Goal: Complete application form: Complete application form

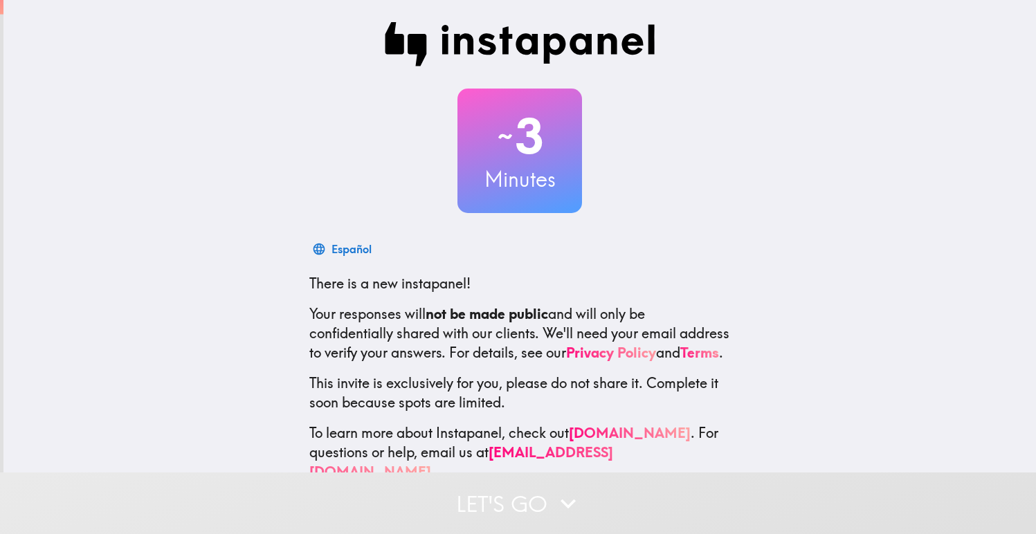
scroll to position [31, 0]
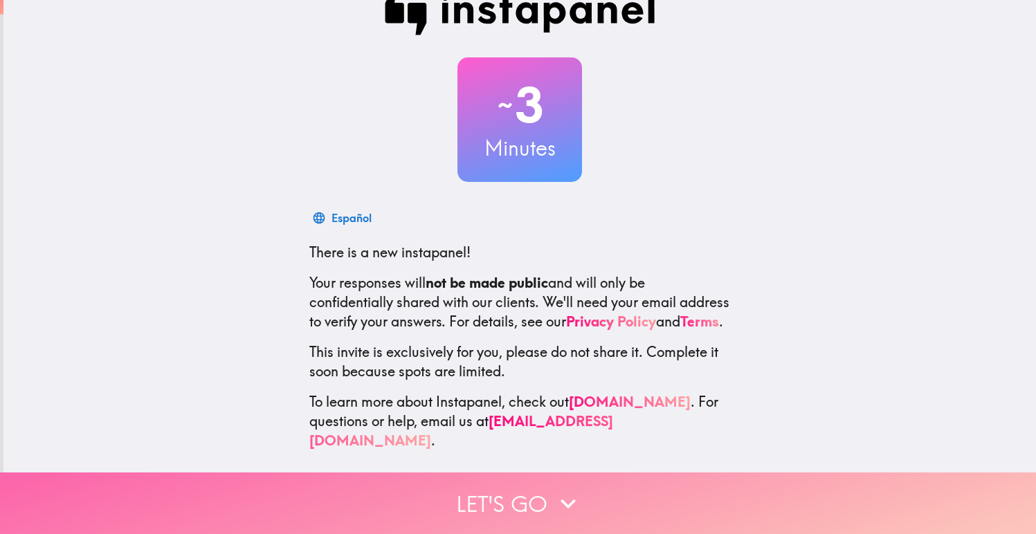
click at [529, 495] on button "Let's go" at bounding box center [518, 504] width 1036 height 62
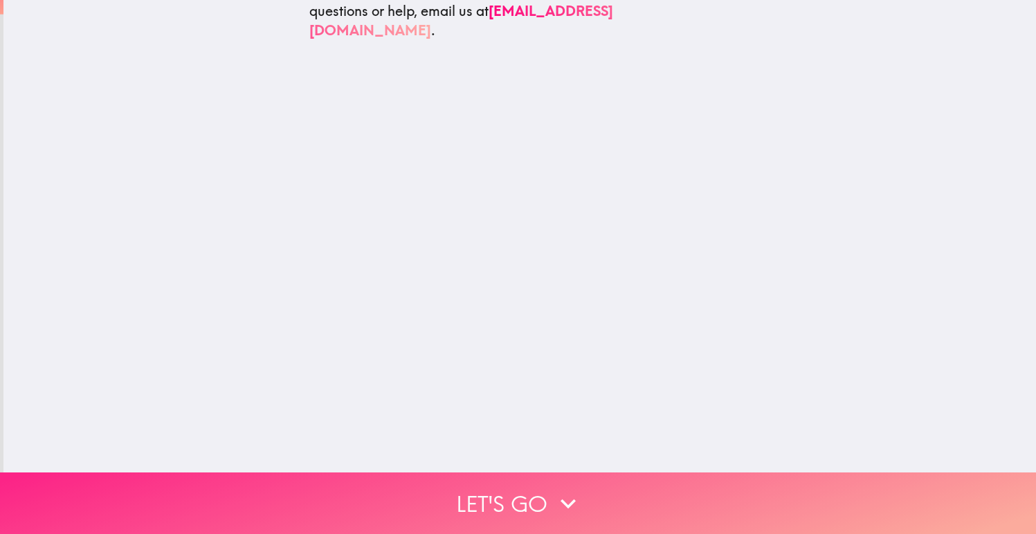
scroll to position [0, 0]
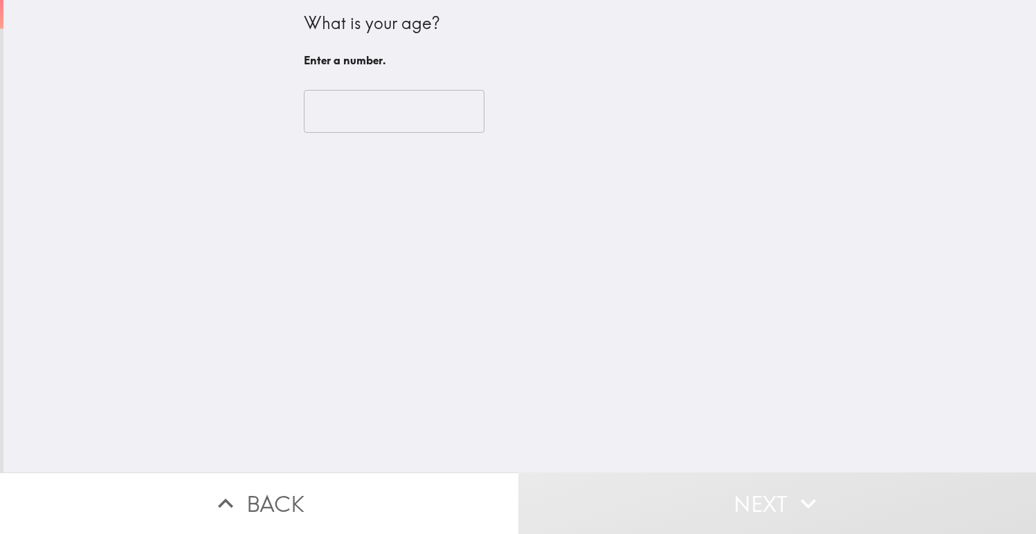
click at [354, 116] on input "number" at bounding box center [394, 111] width 181 height 43
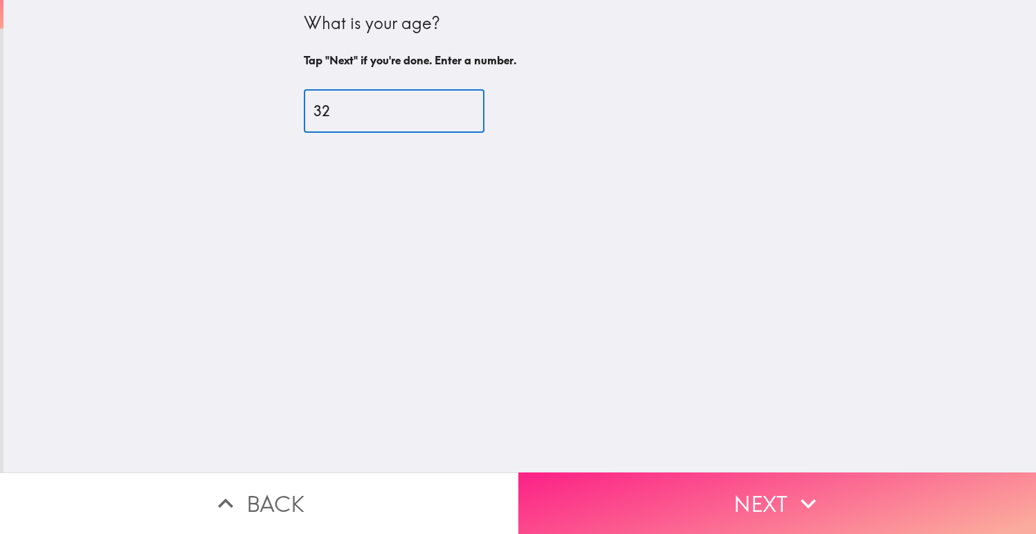
type input "32"
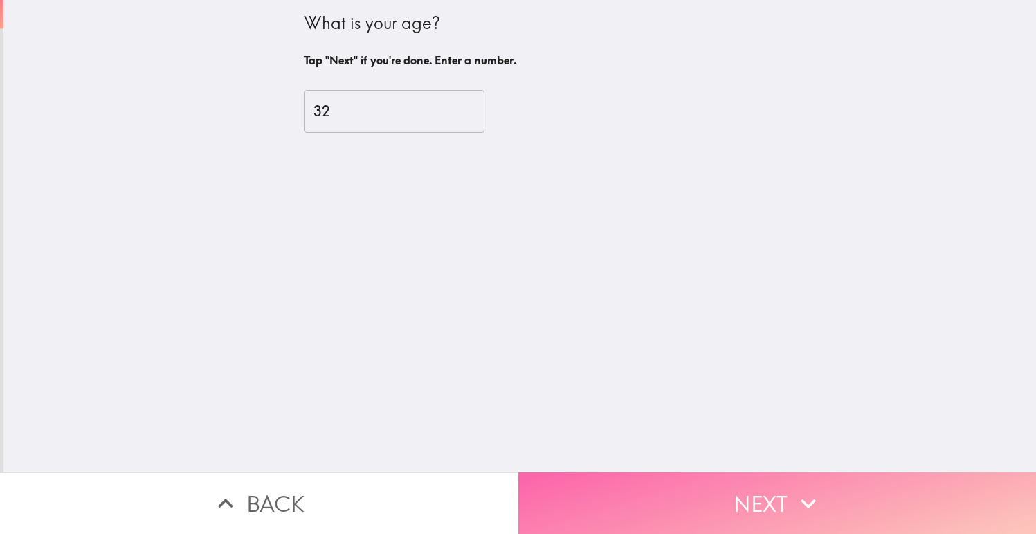
click at [753, 510] on button "Next" at bounding box center [777, 504] width 518 height 62
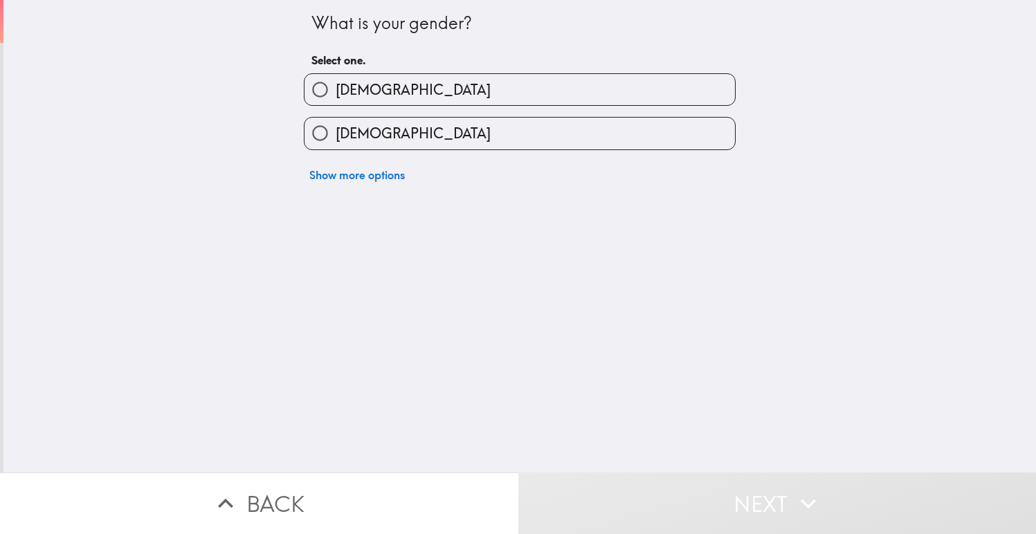
click at [528, 147] on label "[DEMOGRAPHIC_DATA]" at bounding box center [519, 133] width 430 height 31
click at [336, 147] on input "[DEMOGRAPHIC_DATA]" at bounding box center [319, 133] width 31 height 31
radio input "true"
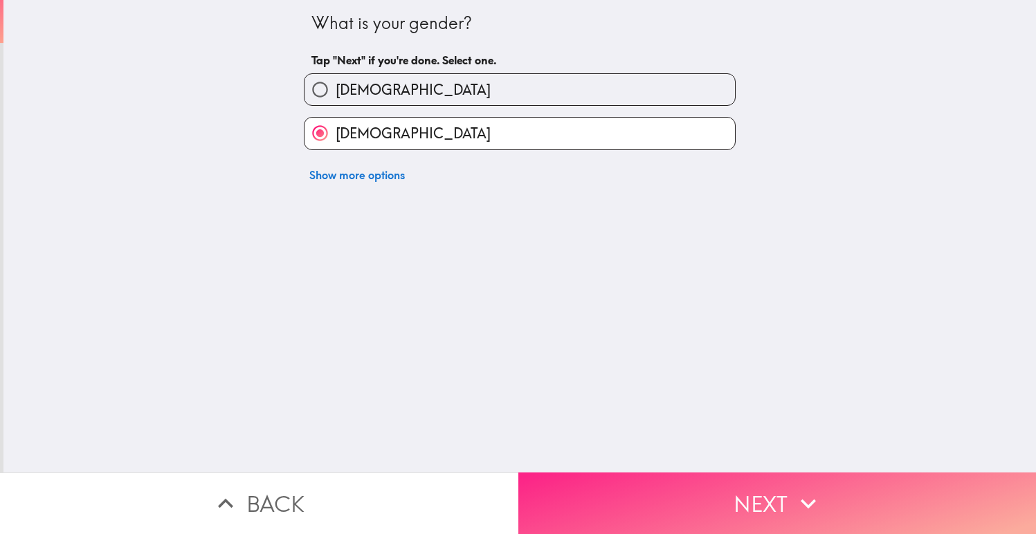
click at [715, 492] on button "Next" at bounding box center [777, 504] width 518 height 62
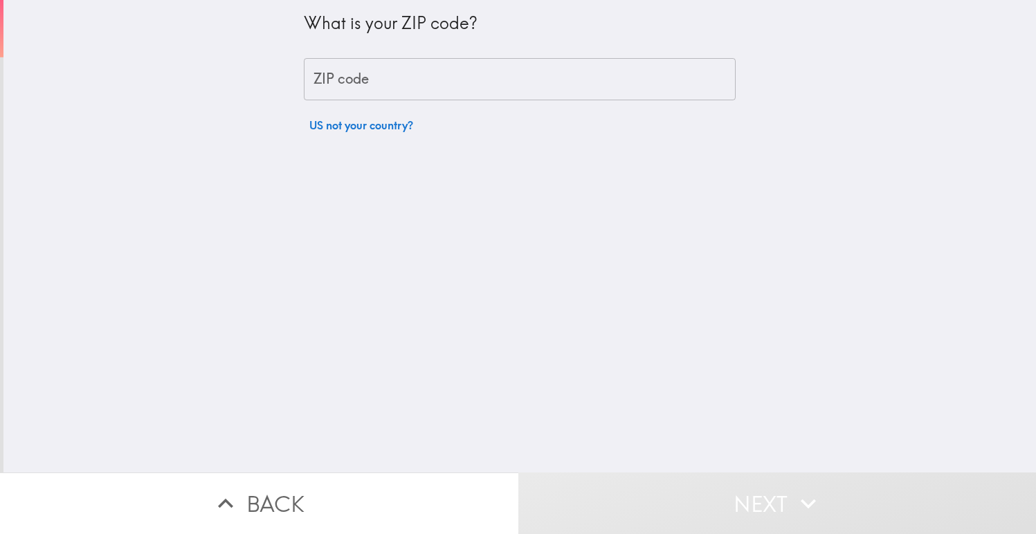
click at [392, 55] on div "What is your ZIP code? ZIP code ZIP code US not your country?" at bounding box center [520, 69] width 432 height 139
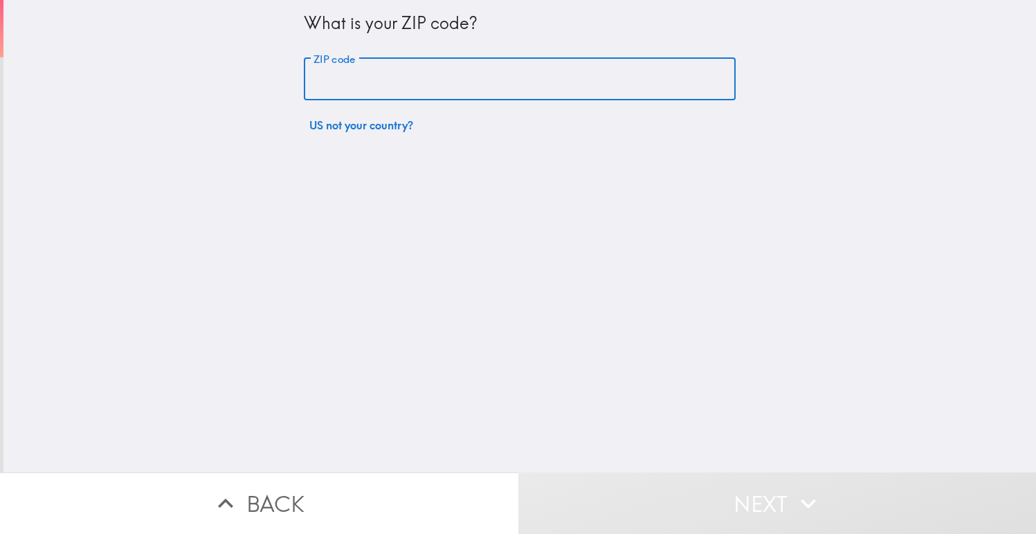
click at [414, 98] on input "ZIP code" at bounding box center [520, 79] width 432 height 43
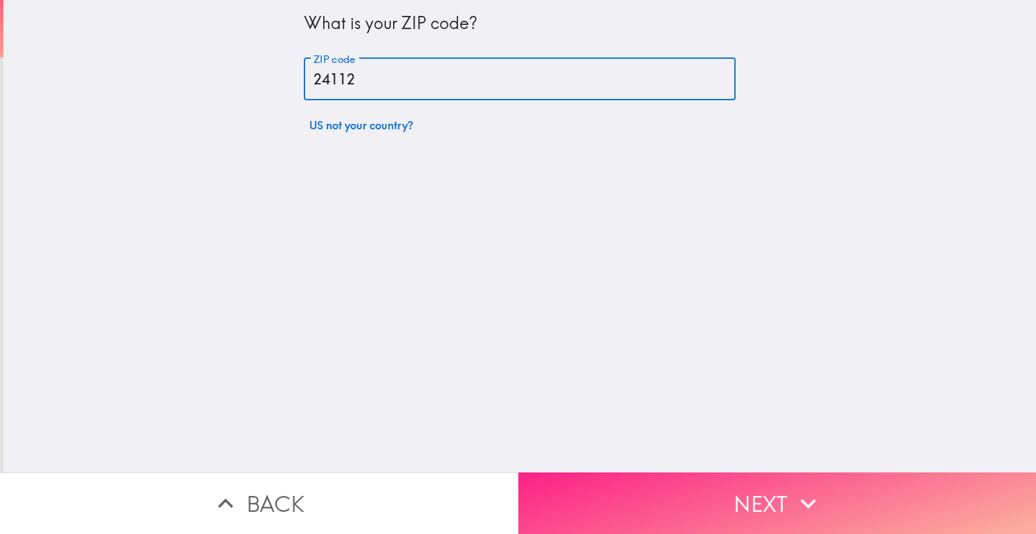
type input "24112"
click at [814, 518] on icon "button" at bounding box center [808, 503] width 30 height 30
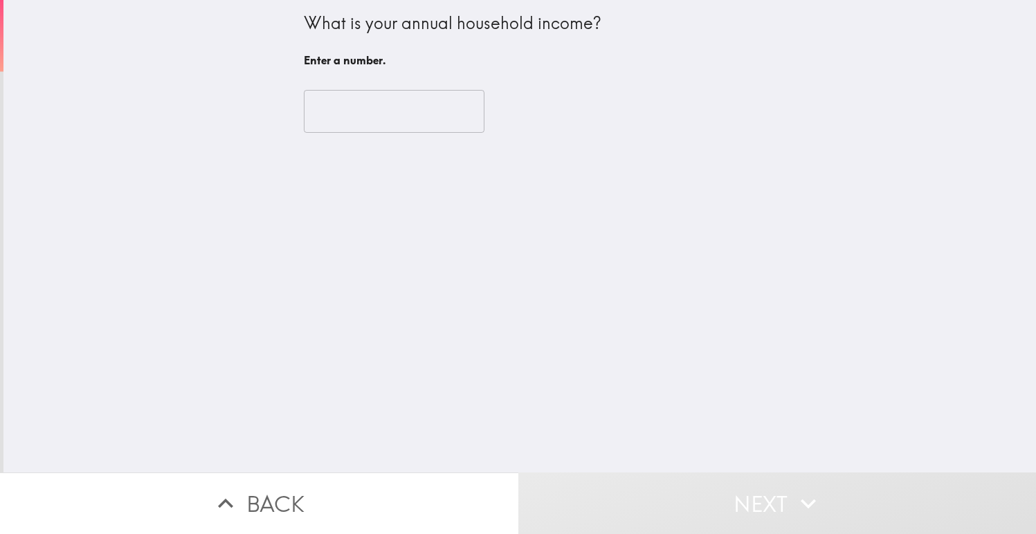
click at [398, 125] on input "number" at bounding box center [394, 111] width 181 height 43
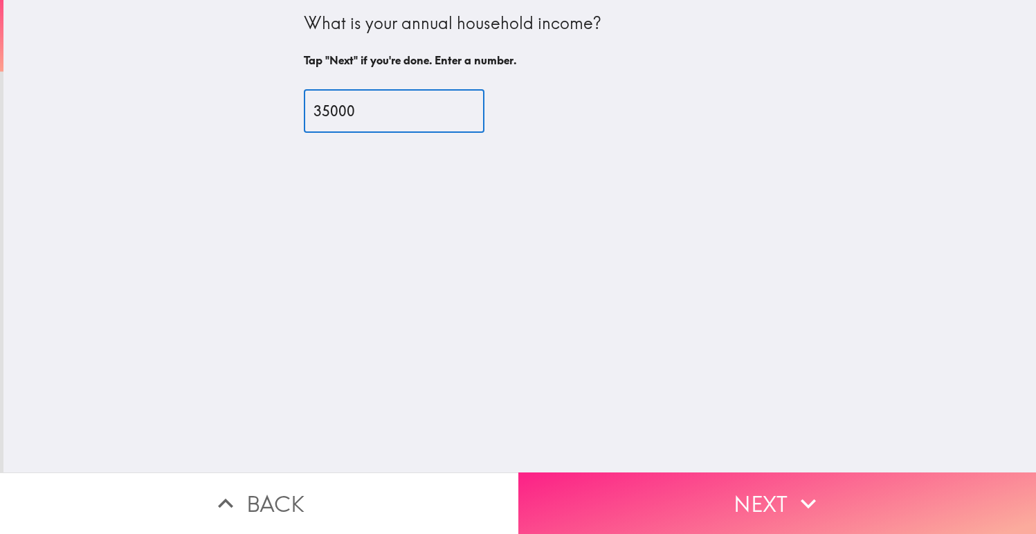
type input "35000"
click at [637, 518] on button "Next" at bounding box center [777, 504] width 518 height 62
